Goal: Task Accomplishment & Management: Use online tool/utility

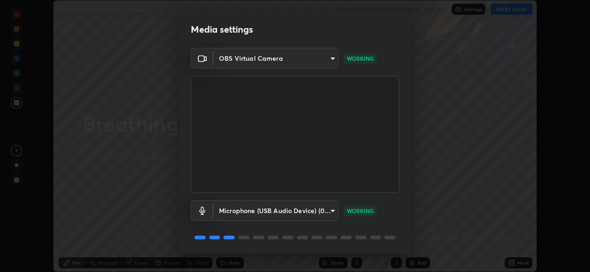
scroll to position [30, 0]
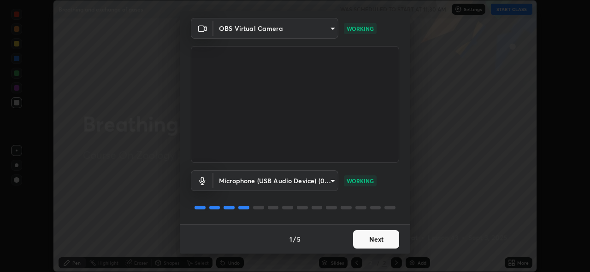
click at [363, 240] on button "Next" at bounding box center [376, 239] width 46 height 18
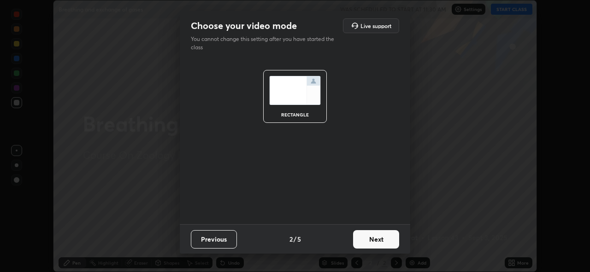
click at [365, 240] on button "Next" at bounding box center [376, 239] width 46 height 18
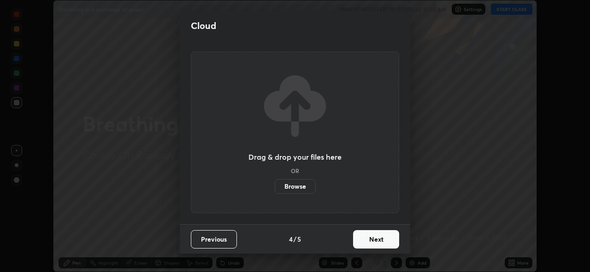
scroll to position [0, 0]
click at [369, 241] on button "Next" at bounding box center [376, 239] width 46 height 18
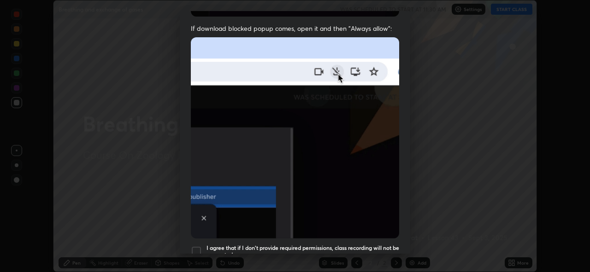
scroll to position [188, 0]
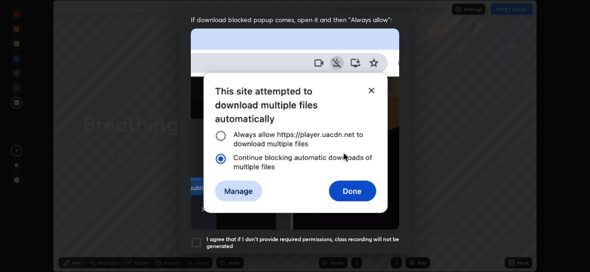
click at [356, 236] on h5 "I agree that if I don't provide required permissions, class recording will not …" at bounding box center [302, 243] width 193 height 14
click at [363, 253] on div "Allow "Download multiple files" if prompted: If download blocked popup comes, o…" at bounding box center [295, 65] width 230 height 388
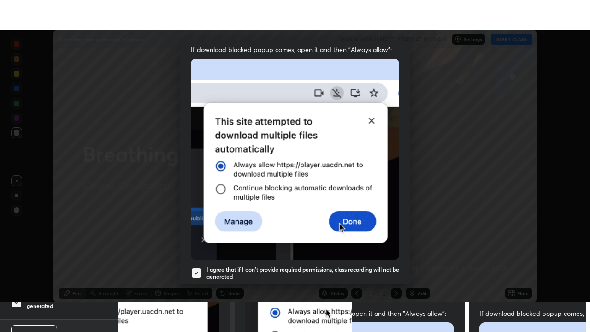
scroll to position [218, 0]
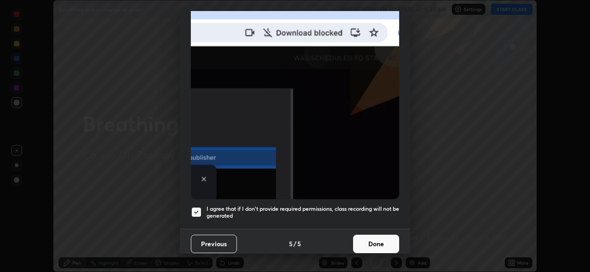
click at [373, 235] on button "Done" at bounding box center [376, 244] width 46 height 18
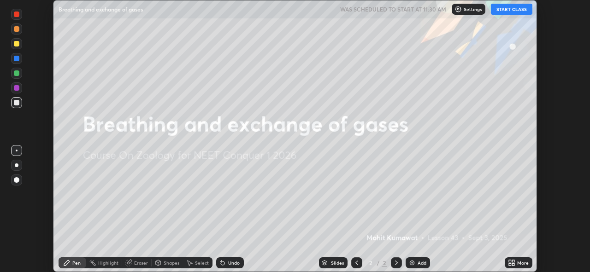
click at [509, 11] on button "START CLASS" at bounding box center [511, 9] width 41 height 11
click at [510, 265] on icon at bounding box center [510, 265] width 2 height 2
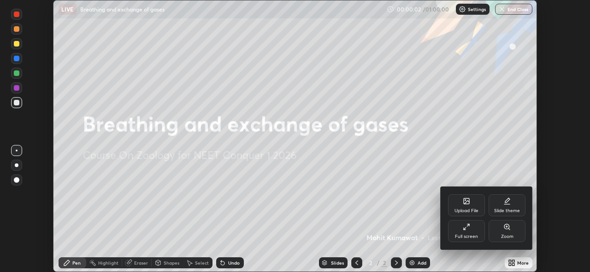
click at [468, 235] on div "Full screen" at bounding box center [466, 237] width 23 height 5
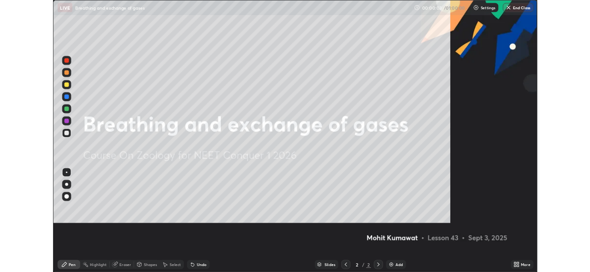
scroll to position [332, 590]
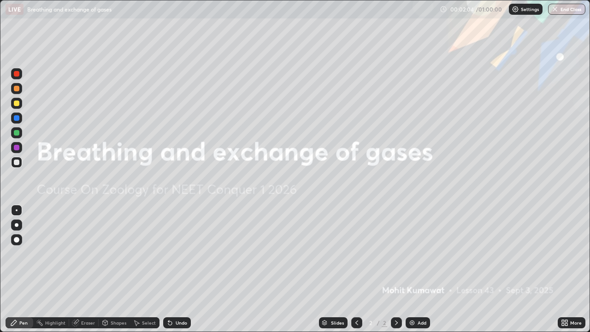
click at [414, 272] on img at bounding box center [411, 322] width 7 height 7
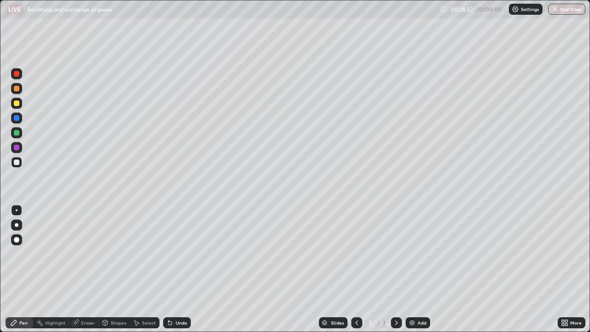
click at [0, 272] on div "Setting up your live class" at bounding box center [295, 166] width 590 height 332
click at [118, 272] on div "Shapes" at bounding box center [119, 322] width 16 height 5
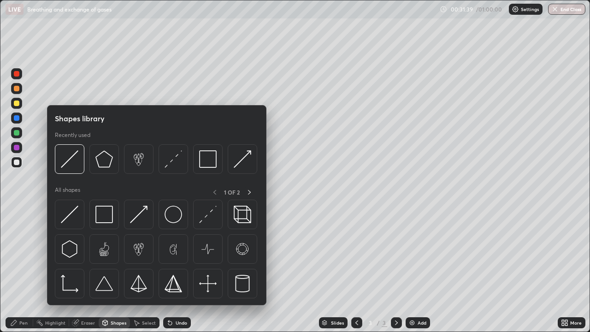
click at [94, 272] on div "Eraser" at bounding box center [83, 322] width 29 height 11
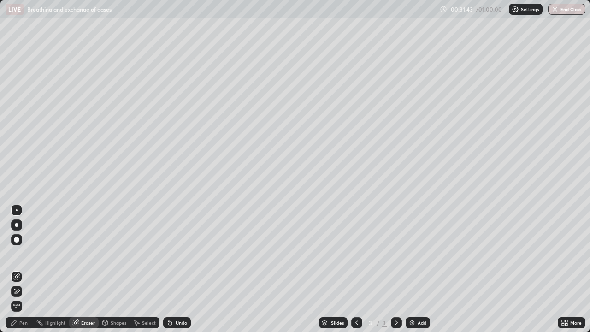
click at [17, 272] on span "Erase all" at bounding box center [17, 306] width 10 height 6
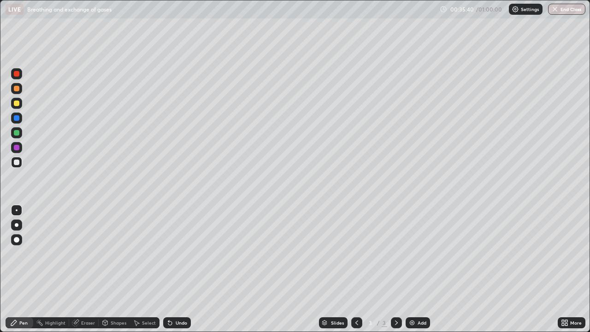
click at [178, 272] on div "Undo" at bounding box center [182, 322] width 12 height 5
click at [179, 272] on div "Undo" at bounding box center [182, 322] width 12 height 5
click at [180, 272] on div "Undo" at bounding box center [182, 322] width 12 height 5
click at [178, 272] on div "Undo" at bounding box center [177, 322] width 28 height 11
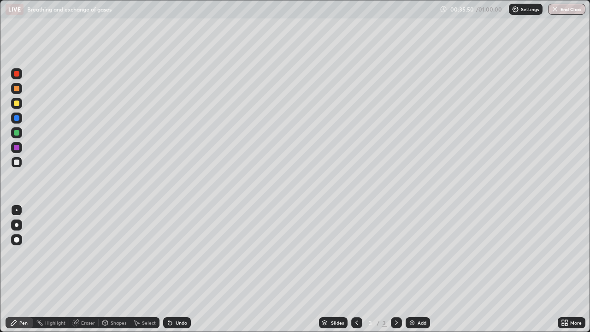
click at [178, 272] on div "Undo" at bounding box center [177, 322] width 28 height 11
click at [418, 272] on div "Add" at bounding box center [421, 322] width 9 height 5
click at [17, 118] on div at bounding box center [17, 118] width 6 height 6
click at [17, 159] on div at bounding box center [16, 162] width 11 height 11
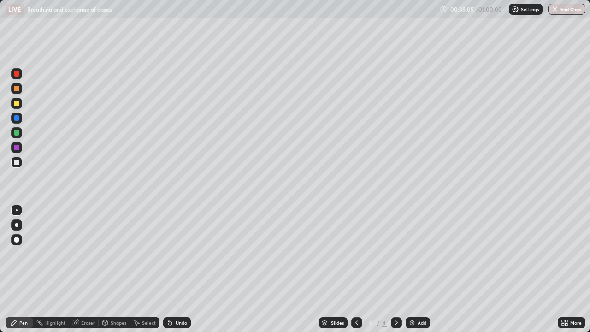
click at [17, 75] on div at bounding box center [17, 74] width 6 height 6
click at [16, 162] on div at bounding box center [17, 162] width 6 height 6
click at [17, 133] on div at bounding box center [17, 133] width 6 height 6
click at [17, 146] on div at bounding box center [17, 148] width 6 height 6
click at [13, 106] on div at bounding box center [16, 103] width 11 height 11
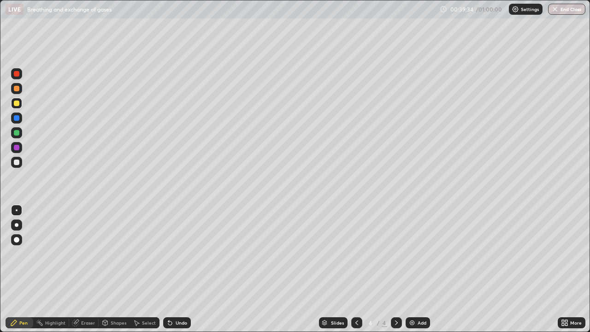
click at [412, 272] on img at bounding box center [411, 322] width 7 height 7
click at [18, 102] on div at bounding box center [17, 103] width 6 height 6
click at [17, 164] on div at bounding box center [17, 162] width 6 height 6
click at [17, 118] on div at bounding box center [17, 118] width 6 height 6
click at [19, 77] on div at bounding box center [16, 73] width 11 height 11
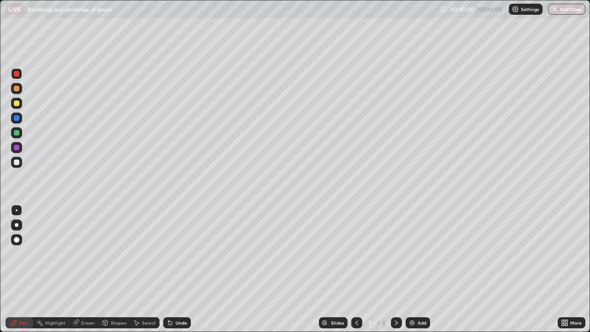
click at [18, 120] on div at bounding box center [17, 118] width 6 height 6
click at [17, 162] on div at bounding box center [17, 162] width 6 height 6
click at [15, 102] on div at bounding box center [17, 103] width 6 height 6
click at [17, 88] on div at bounding box center [17, 89] width 6 height 6
click at [17, 117] on div at bounding box center [17, 118] width 6 height 6
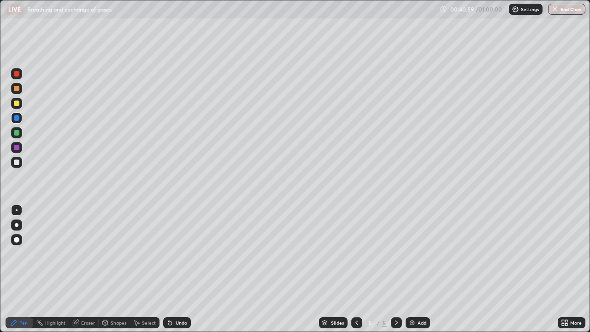
click at [16, 105] on div at bounding box center [17, 103] width 6 height 6
click at [15, 162] on div at bounding box center [17, 162] width 6 height 6
click at [16, 90] on div at bounding box center [17, 89] width 6 height 6
click at [16, 118] on div at bounding box center [17, 118] width 6 height 6
click at [18, 75] on div at bounding box center [17, 74] width 6 height 6
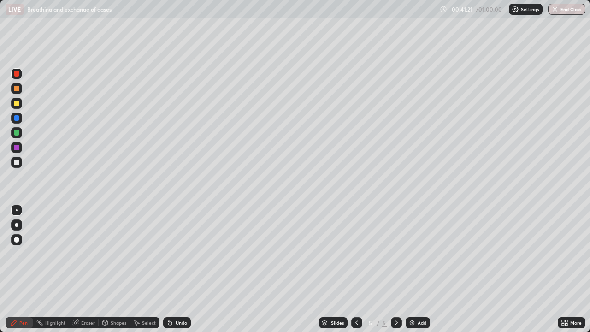
click at [16, 161] on div at bounding box center [17, 162] width 6 height 6
click at [360, 272] on div at bounding box center [356, 322] width 11 height 11
click at [179, 272] on div "Undo" at bounding box center [182, 322] width 12 height 5
click at [180, 272] on div "Undo" at bounding box center [182, 322] width 12 height 5
click at [181, 272] on div "Undo" at bounding box center [182, 322] width 12 height 5
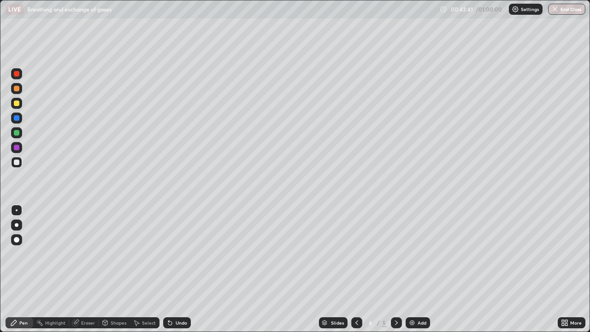
click at [180, 272] on div "Undo" at bounding box center [182, 322] width 12 height 5
click at [394, 272] on icon at bounding box center [396, 322] width 7 height 7
click at [418, 272] on div "Add" at bounding box center [421, 322] width 9 height 5
click at [176, 272] on div "Undo" at bounding box center [182, 322] width 12 height 5
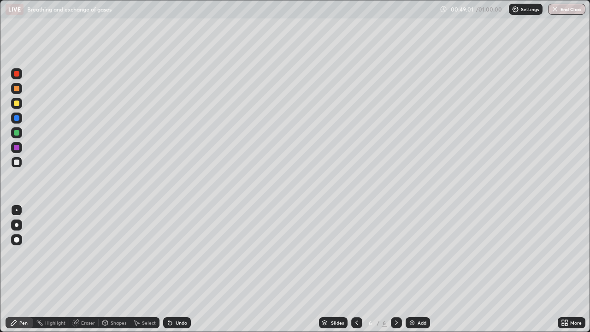
click at [174, 272] on div "Undo" at bounding box center [177, 322] width 28 height 11
click at [176, 272] on div "Undo" at bounding box center [182, 322] width 12 height 5
click at [175, 272] on div "Undo" at bounding box center [177, 322] width 28 height 11
click at [171, 272] on icon at bounding box center [170, 323] width 4 height 4
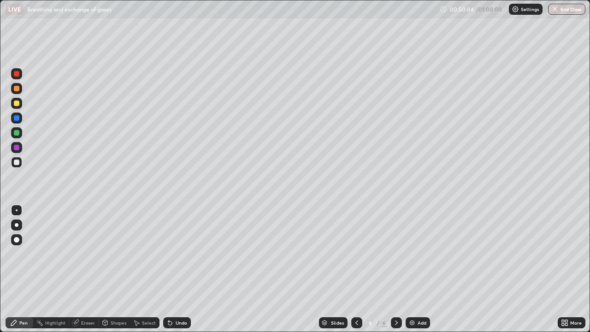
click at [18, 100] on div at bounding box center [16, 103] width 11 height 11
click at [418, 272] on div "Add" at bounding box center [421, 322] width 9 height 5
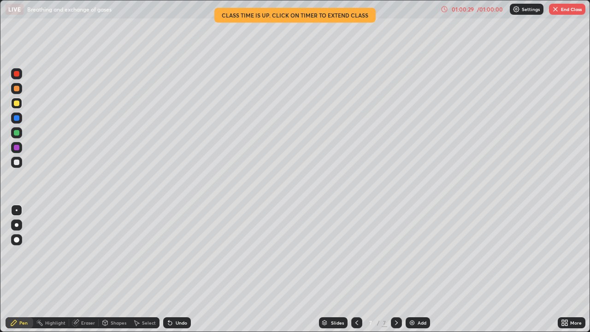
click at [573, 11] on button "End Class" at bounding box center [567, 9] width 36 height 11
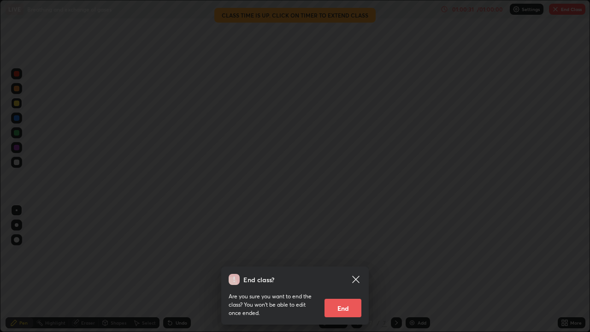
click at [349, 272] on button "End" at bounding box center [342, 308] width 37 height 18
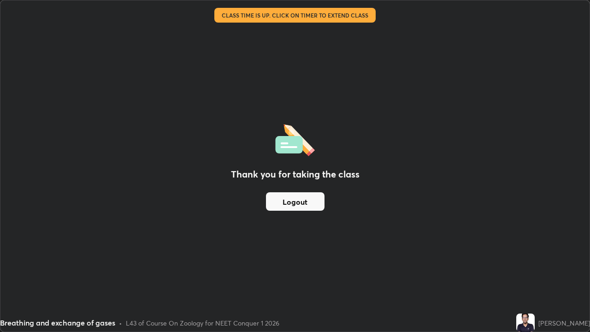
click at [524, 272] on img at bounding box center [525, 322] width 18 height 18
click at [313, 202] on button "Logout" at bounding box center [295, 201] width 59 height 18
click at [532, 272] on img at bounding box center [525, 322] width 18 height 18
click at [529, 272] on img at bounding box center [525, 322] width 18 height 18
click at [294, 201] on button "Logout" at bounding box center [295, 201] width 59 height 18
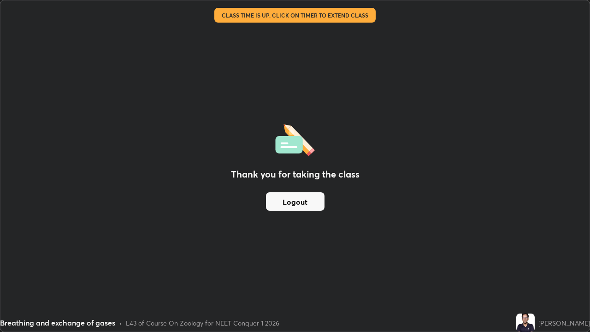
click at [298, 206] on button "Logout" at bounding box center [295, 201] width 59 height 18
click at [295, 204] on button "Logout" at bounding box center [295, 201] width 59 height 18
click at [294, 204] on button "Logout" at bounding box center [295, 201] width 59 height 18
click at [306, 200] on button "Logout" at bounding box center [295, 201] width 59 height 18
click at [525, 272] on img at bounding box center [525, 322] width 18 height 18
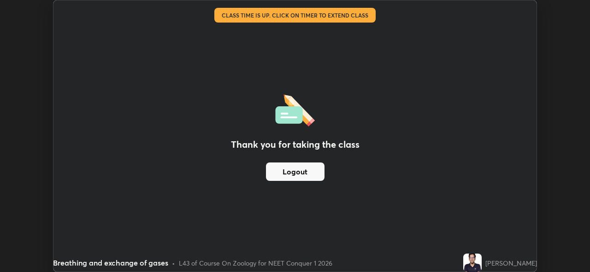
scroll to position [45809, 45492]
click at [314, 170] on button "Logout" at bounding box center [295, 172] width 59 height 18
click at [306, 174] on button "Logout" at bounding box center [295, 172] width 59 height 18
click at [308, 172] on button "Logout" at bounding box center [295, 172] width 59 height 18
